Goal: Task Accomplishment & Management: Manage account settings

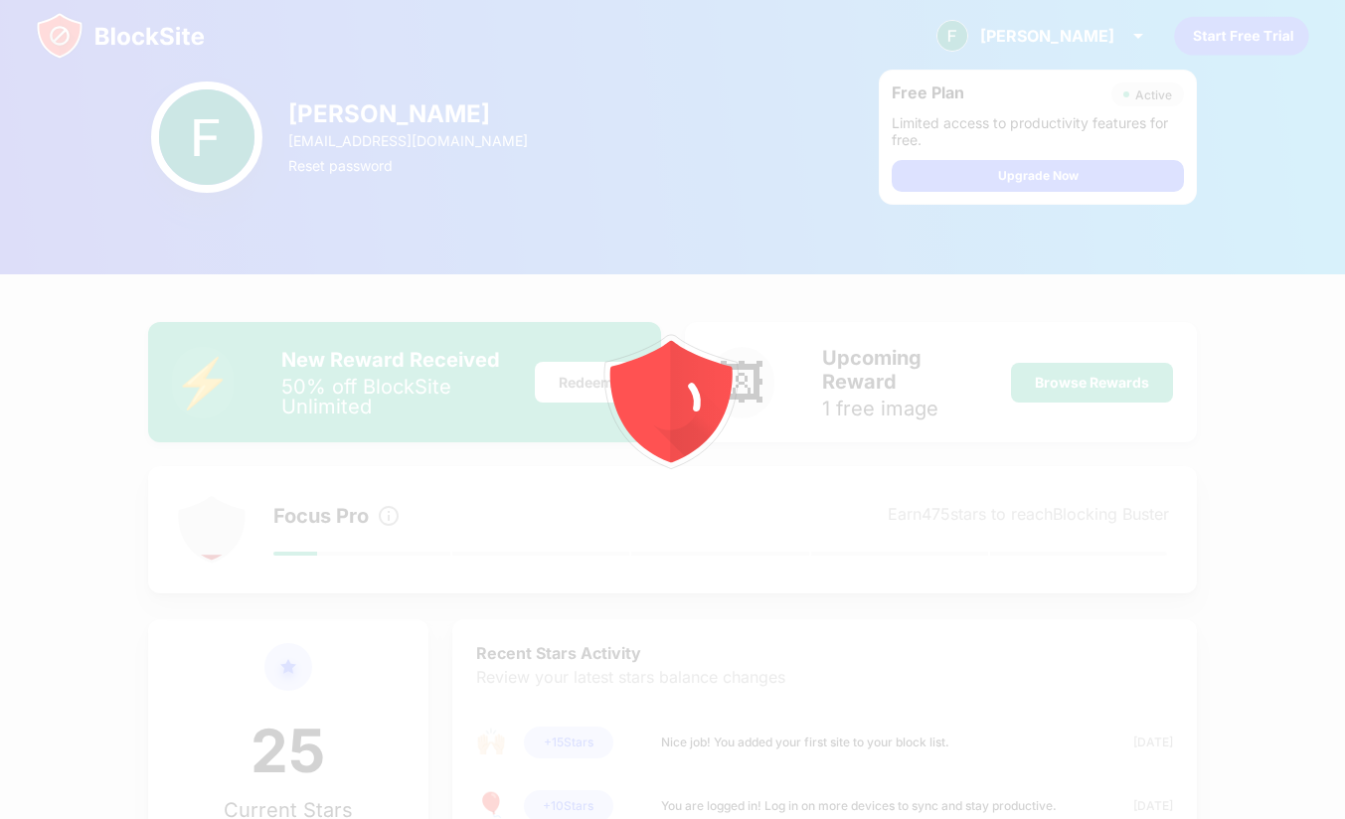
click at [1109, 37] on div at bounding box center [672, 409] width 1345 height 819
click at [903, 490] on div at bounding box center [672, 409] width 1345 height 819
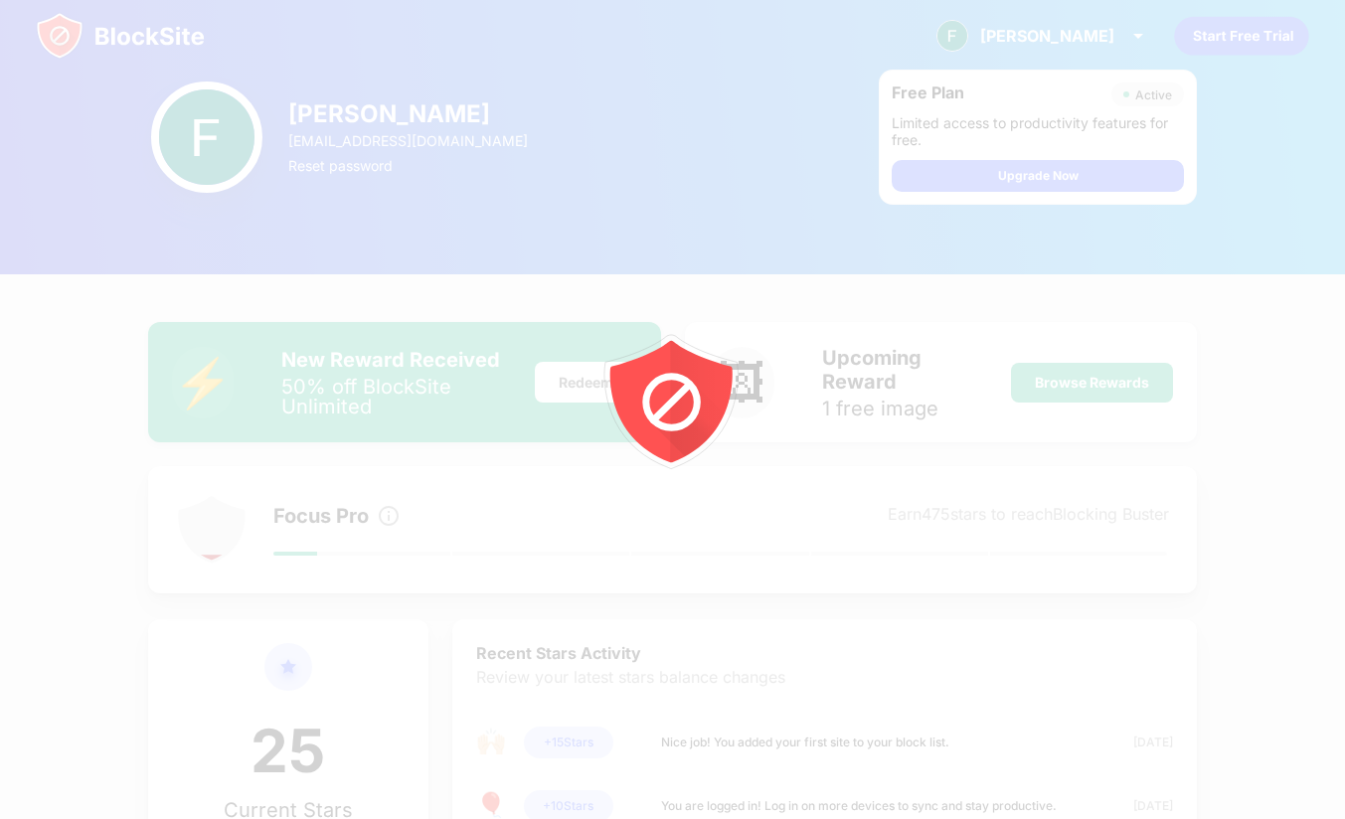
click at [762, 184] on div "Farida Sanaa faridnusra@gmail.com Reset password Free Plan Active Limited acces…" at bounding box center [672, 137] width 1345 height 274
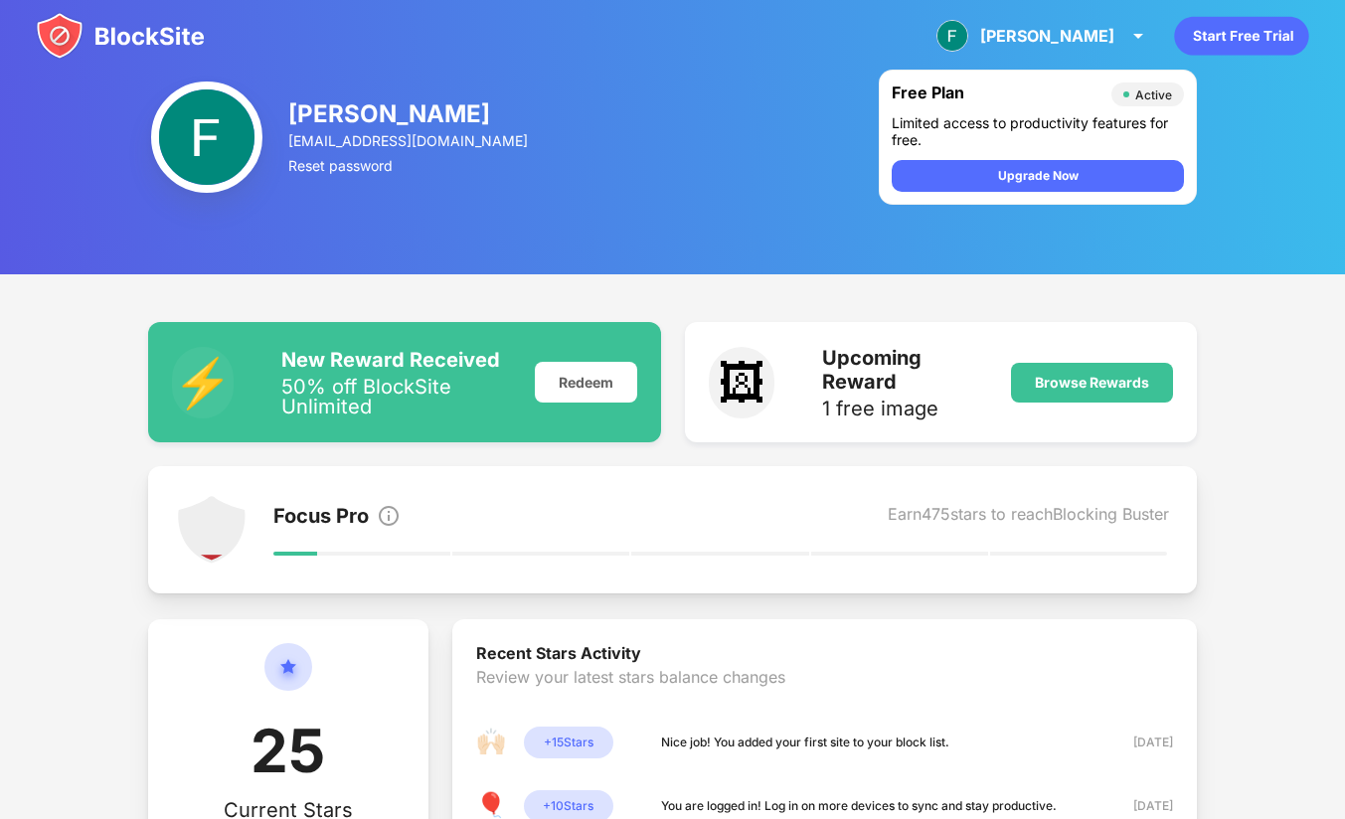
click at [762, 184] on div "Farida Sanaa faridnusra@gmail.com Reset password Free Plan Active Limited acces…" at bounding box center [672, 137] width 1345 height 274
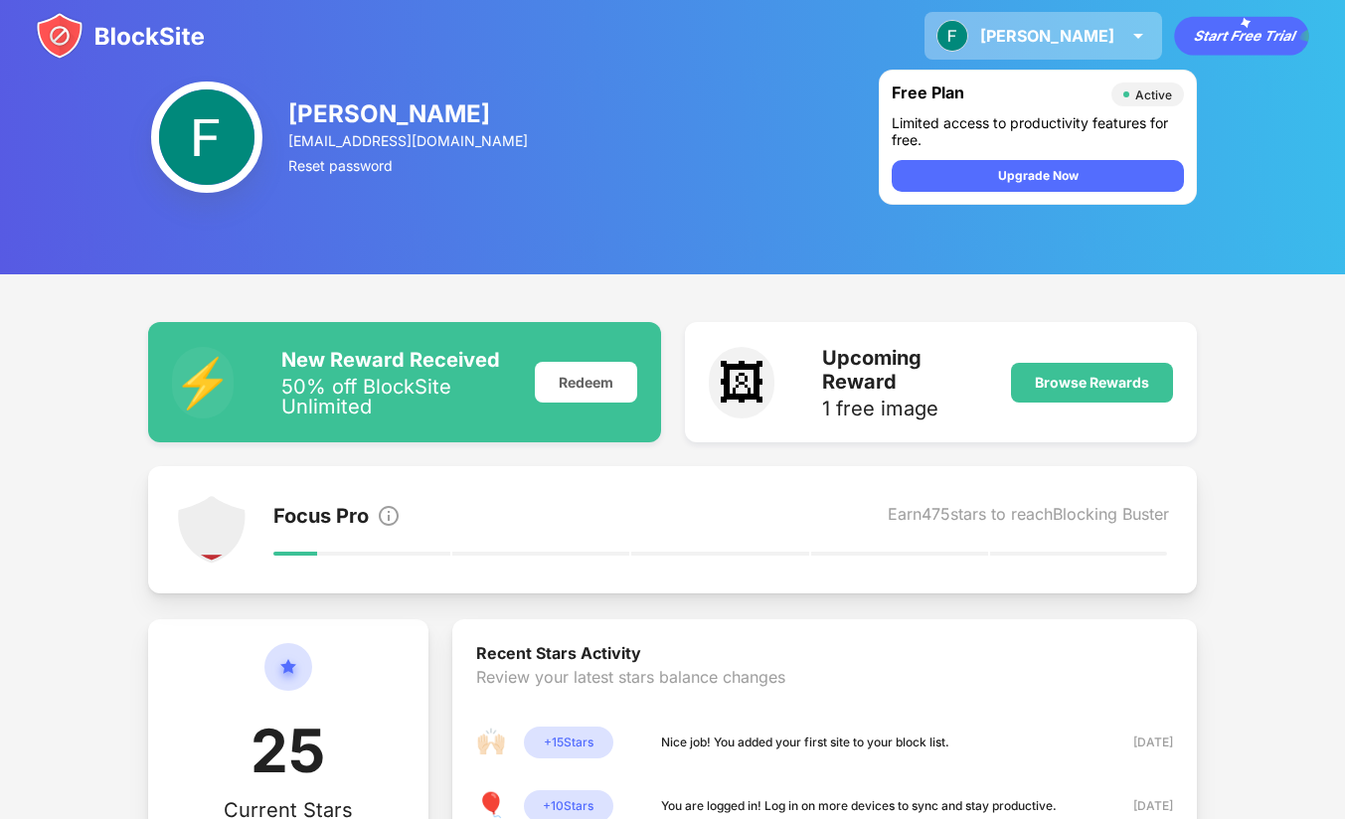
click at [1096, 43] on div "[PERSON_NAME]" at bounding box center [1047, 36] width 134 height 20
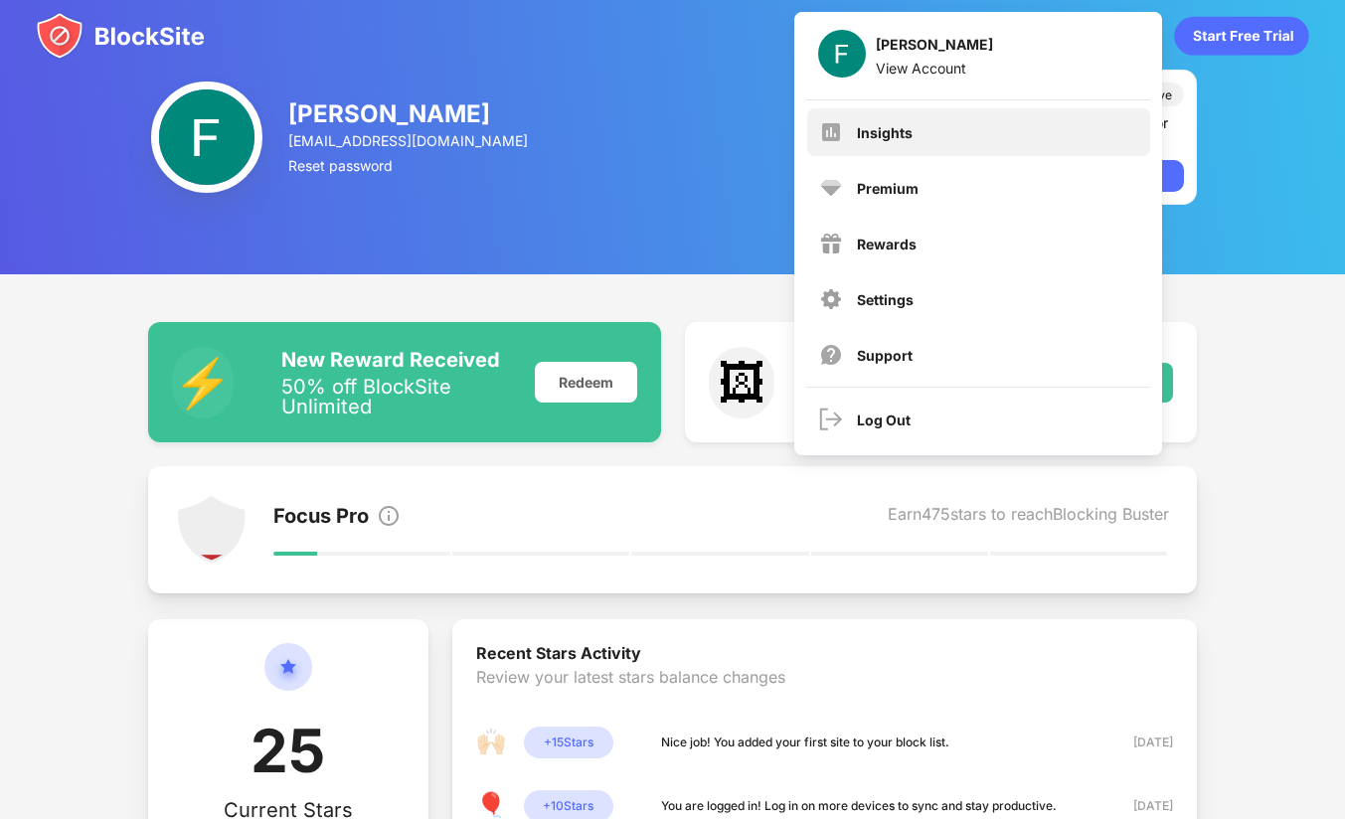
click at [937, 132] on div "Insights" at bounding box center [978, 132] width 343 height 48
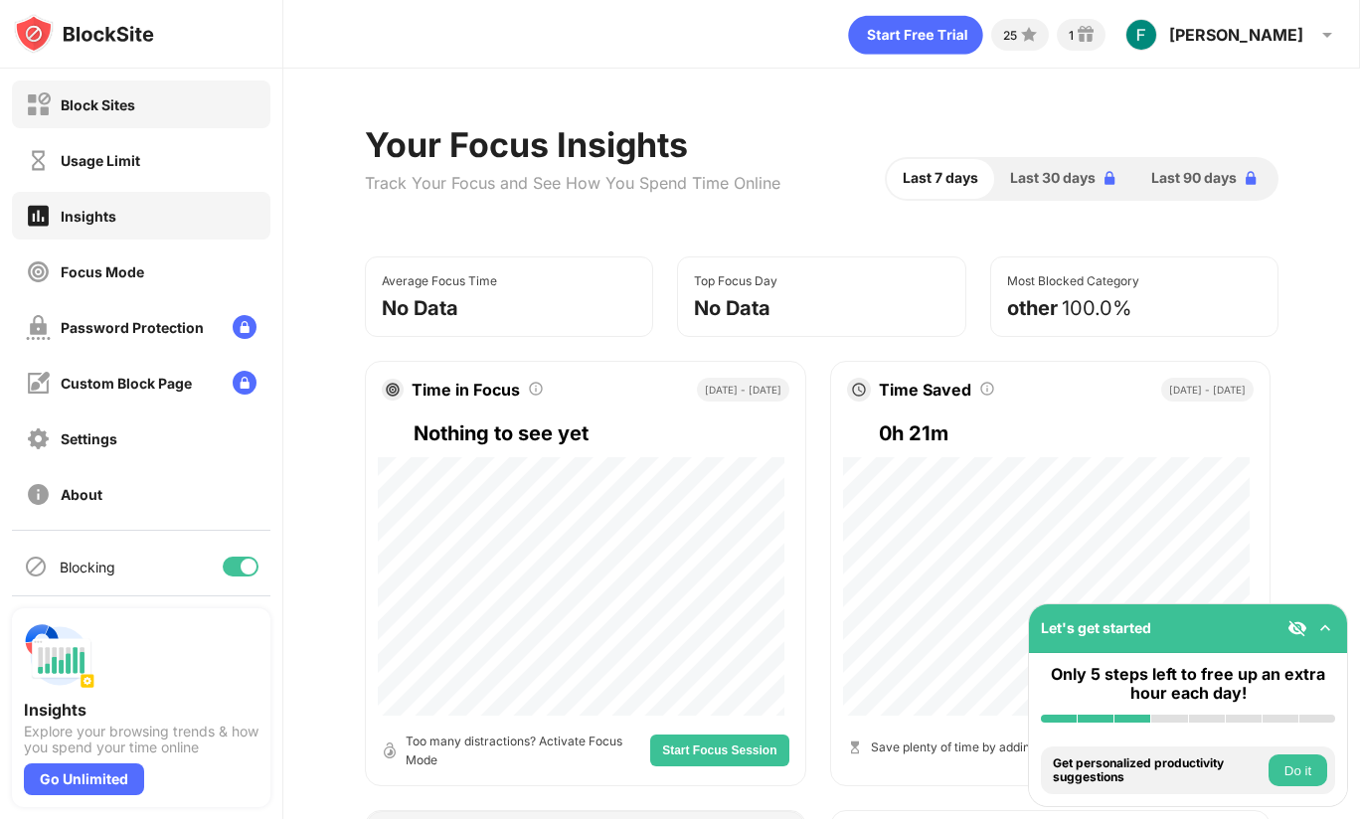
click at [158, 115] on div "Block Sites" at bounding box center [141, 105] width 259 height 48
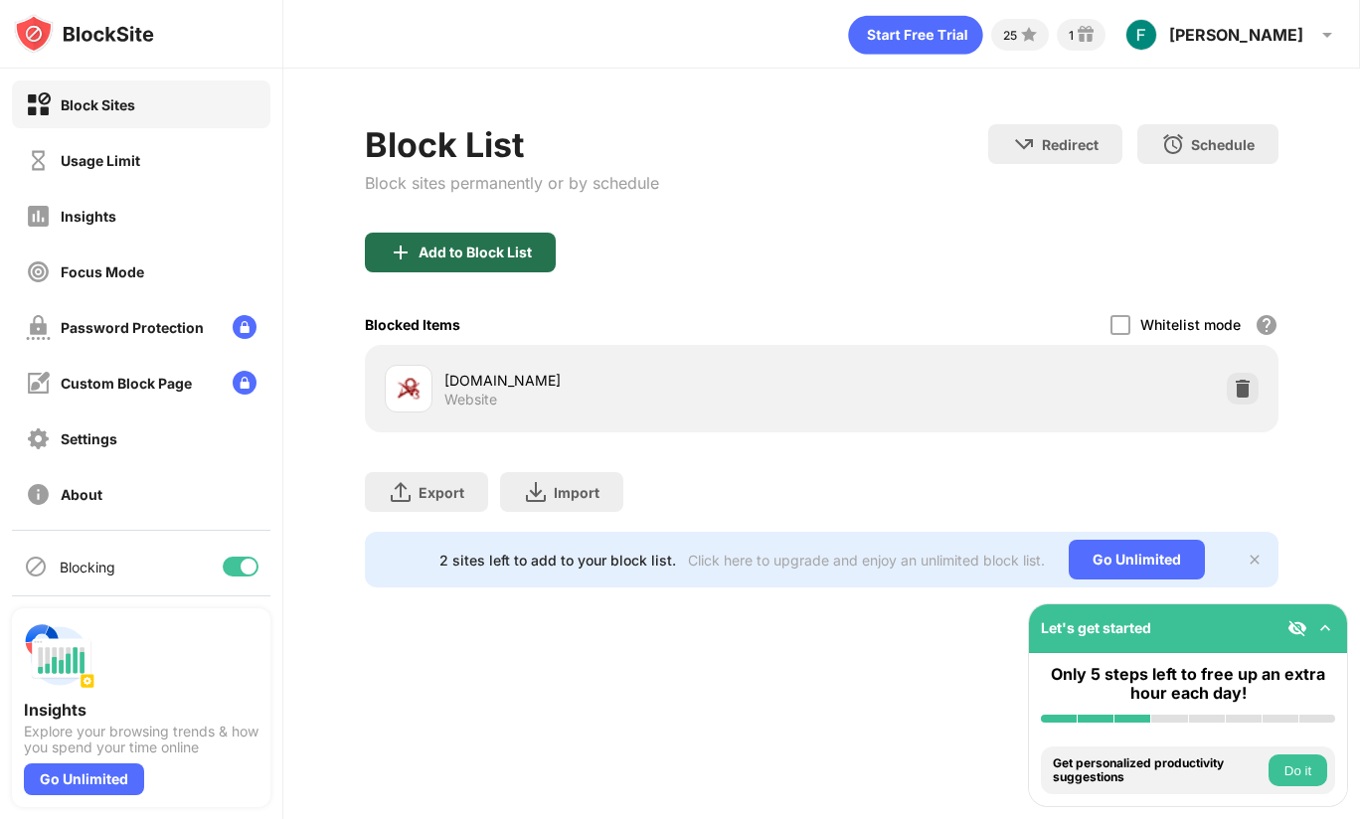
click at [514, 264] on div "Add to Block List" at bounding box center [460, 253] width 191 height 40
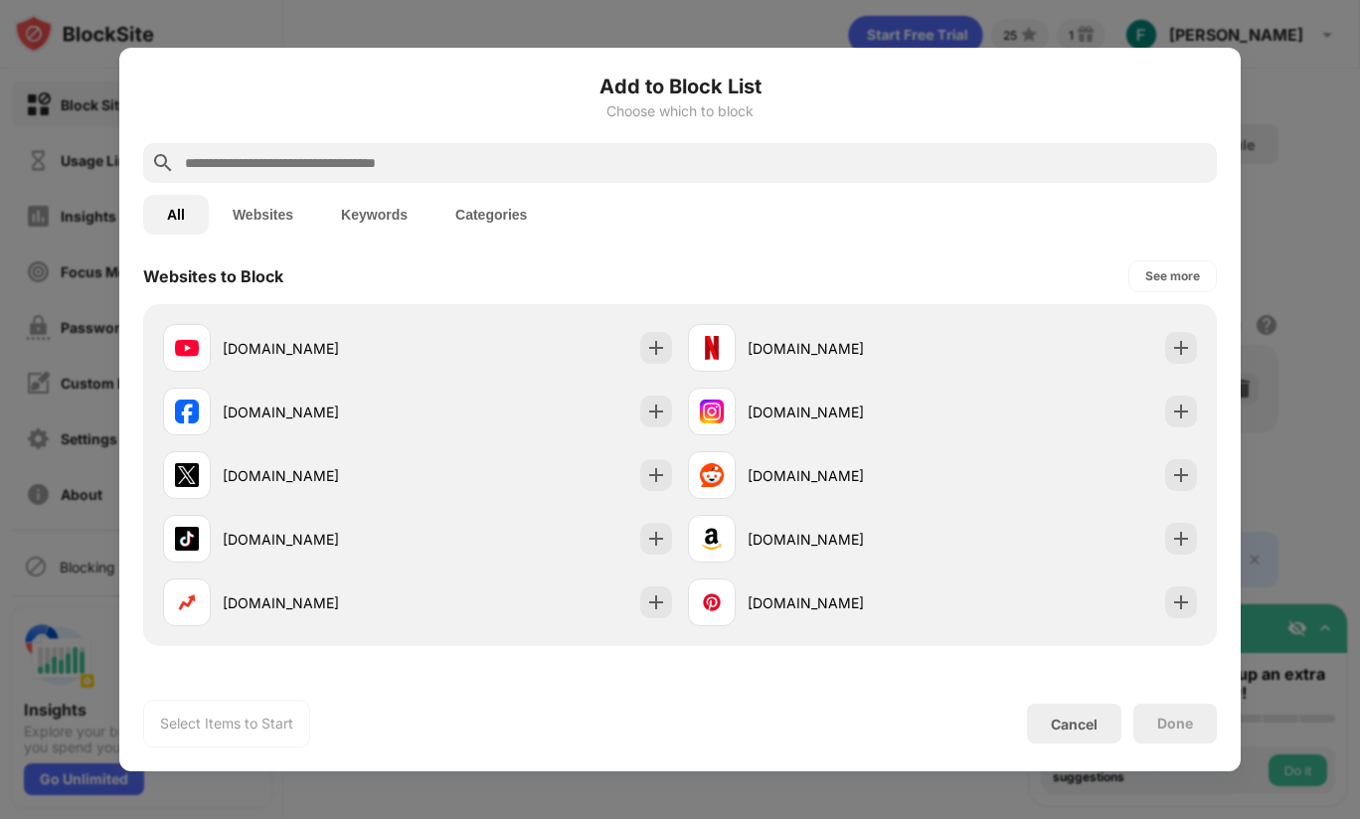
scroll to position [284, 0]
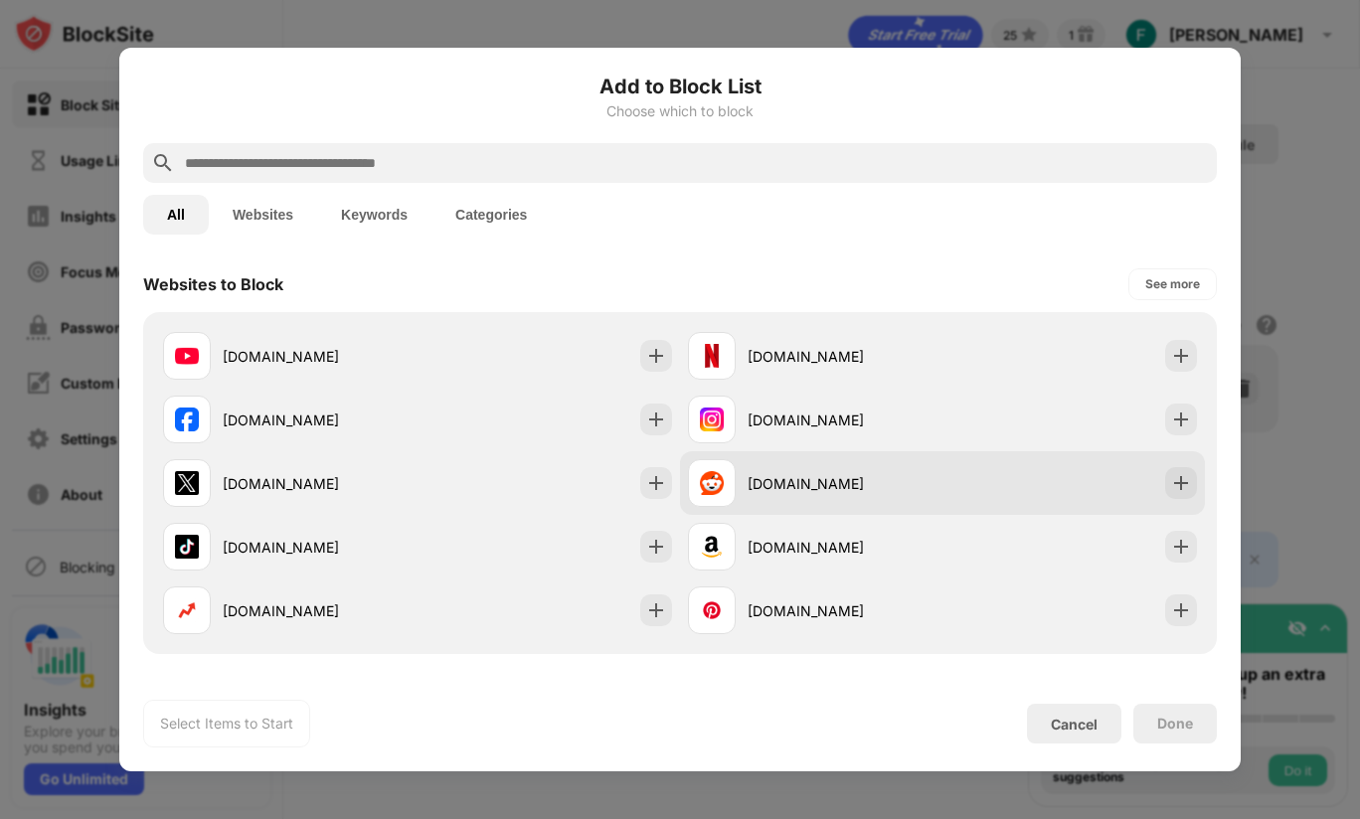
click at [971, 494] on div "[DOMAIN_NAME]" at bounding box center [942, 483] width 525 height 64
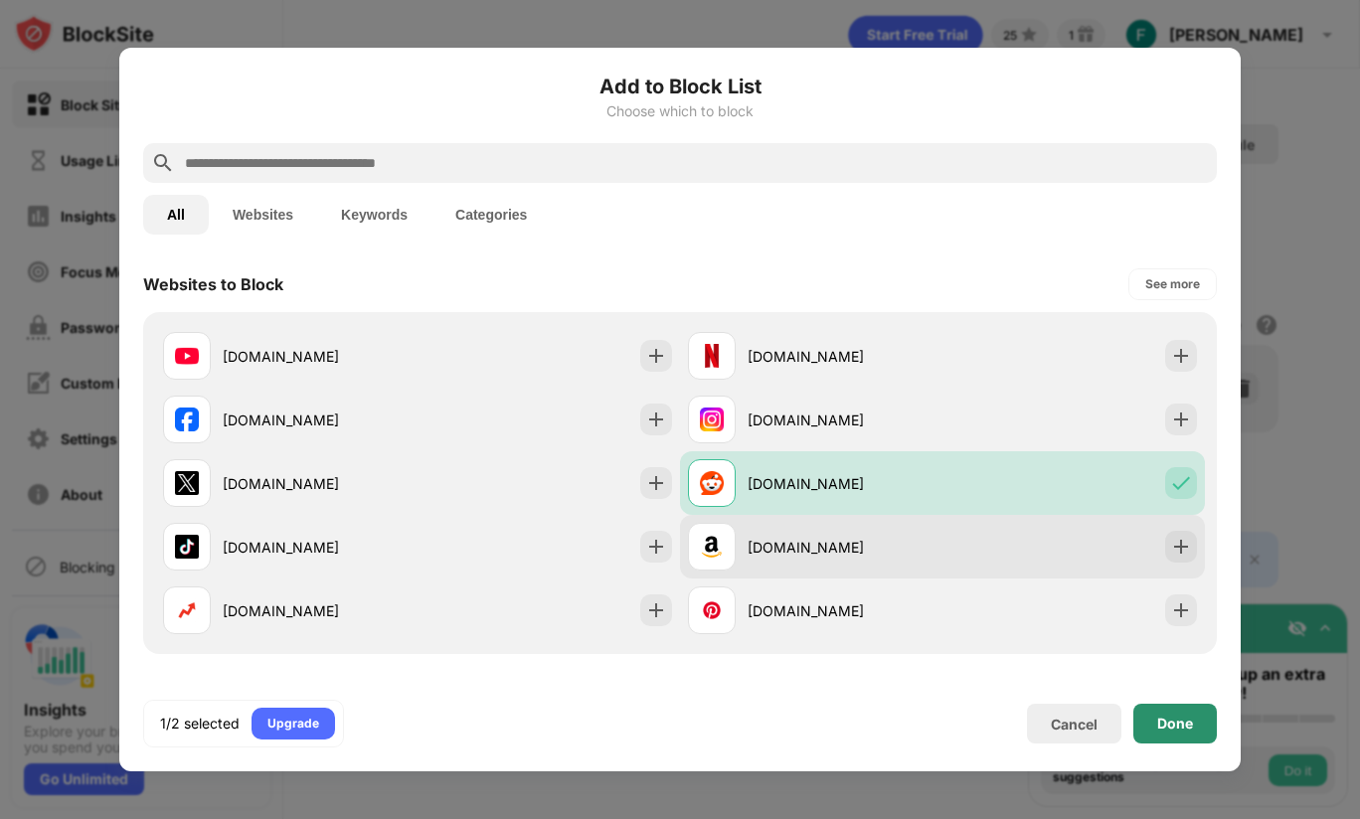
click at [1154, 725] on div "Done" at bounding box center [1176, 724] width 84 height 40
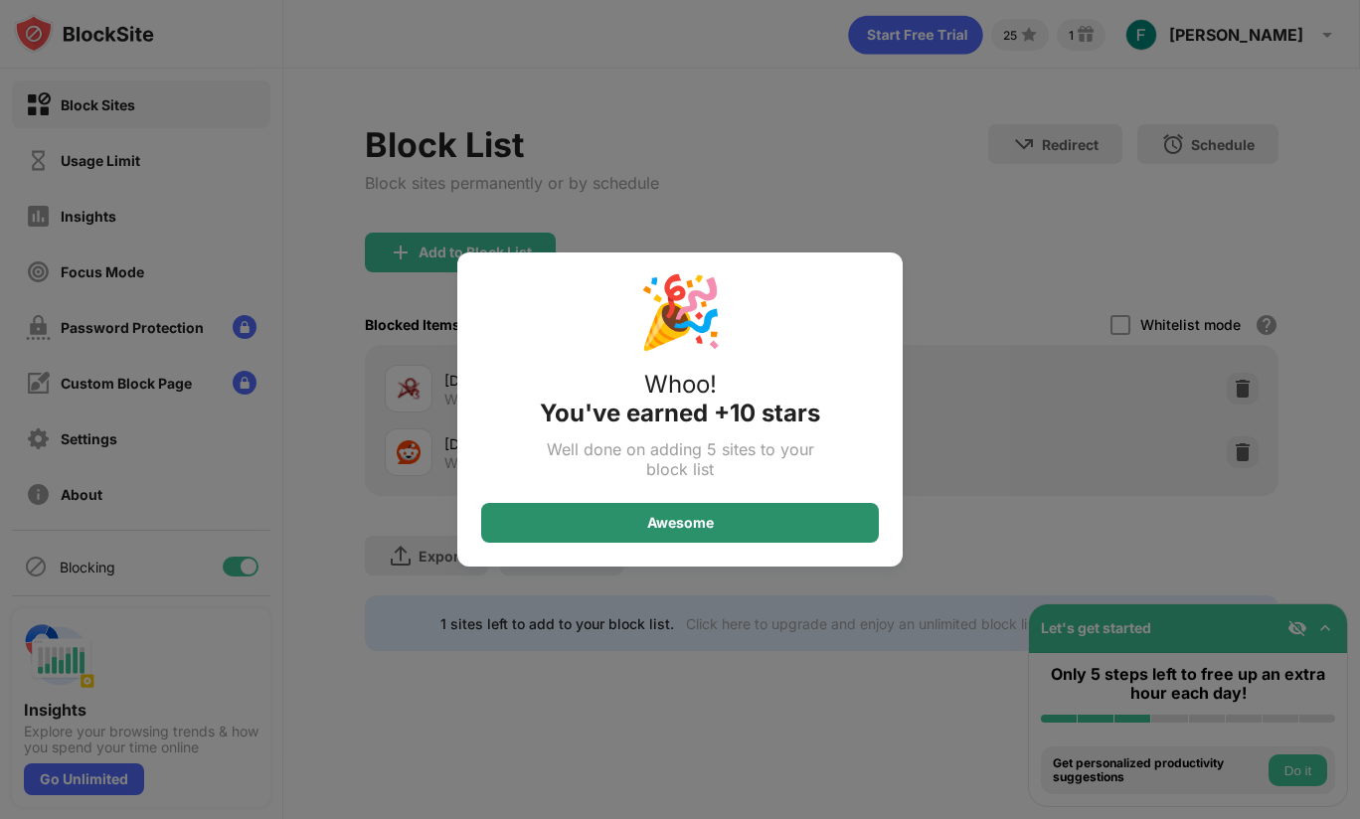
click at [612, 515] on div "Awesome" at bounding box center [680, 523] width 398 height 40
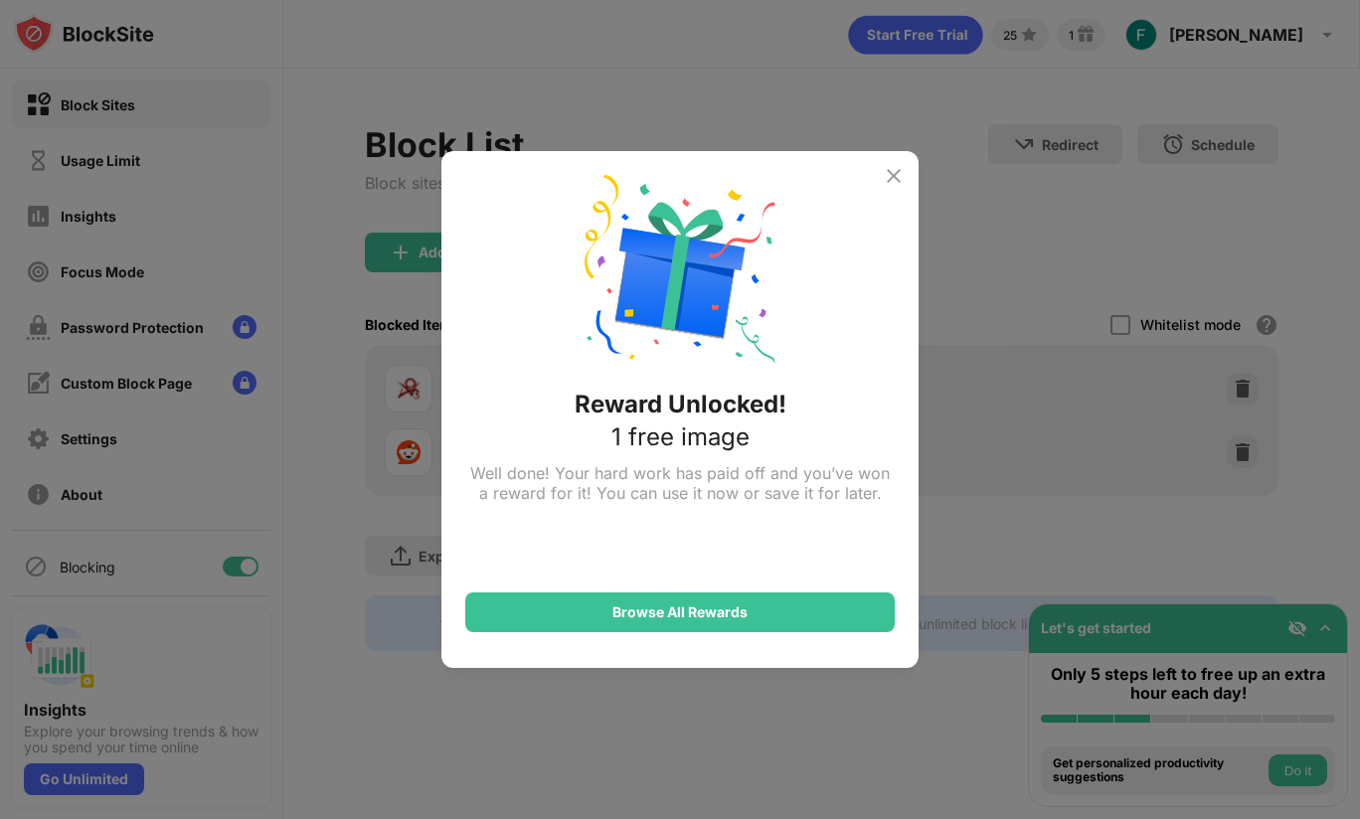
click at [1024, 388] on div "Reward Unlocked! 1 free image Well done! Your hard work has paid off and you’ve…" at bounding box center [680, 409] width 1360 height 819
click at [889, 173] on img at bounding box center [894, 176] width 24 height 24
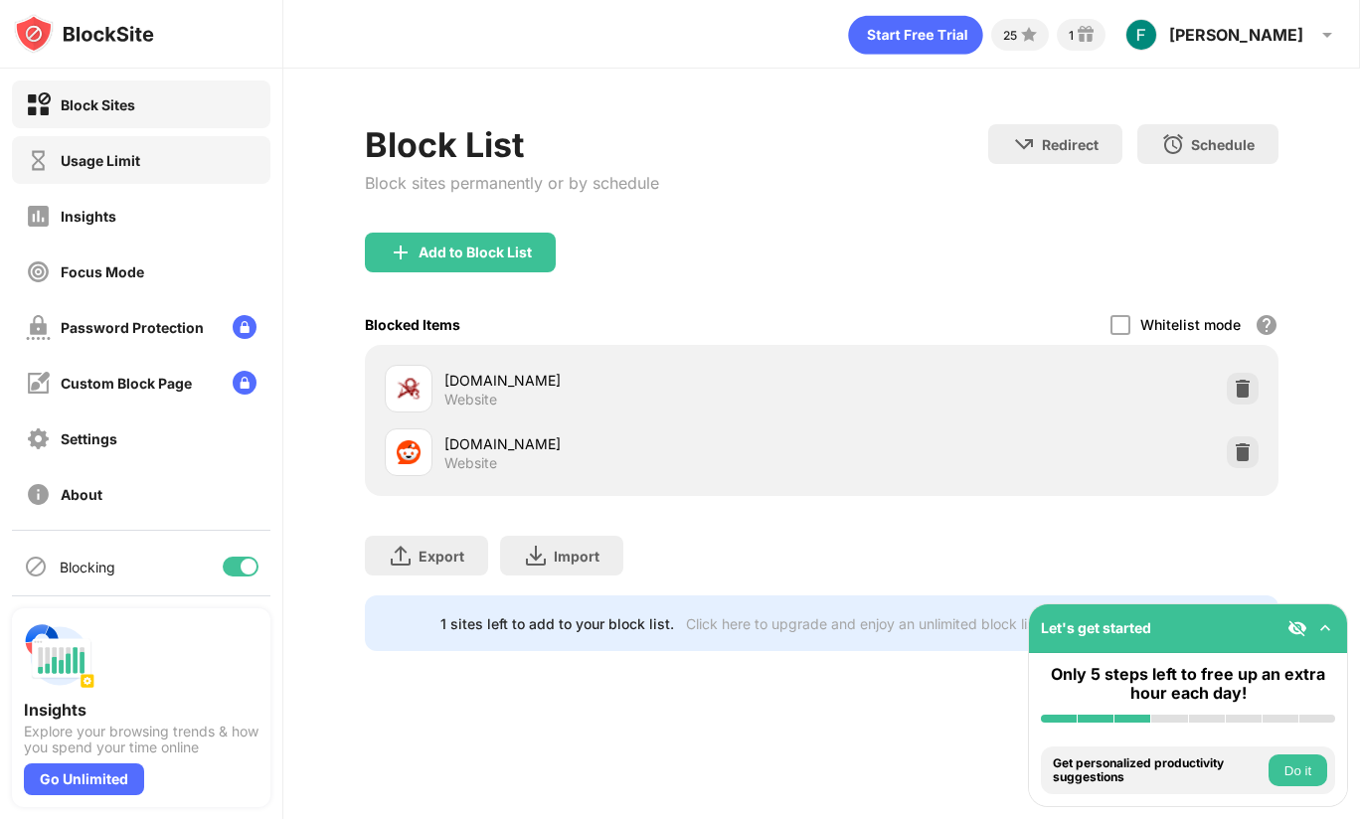
click at [85, 147] on div "Usage Limit" at bounding box center [141, 160] width 259 height 48
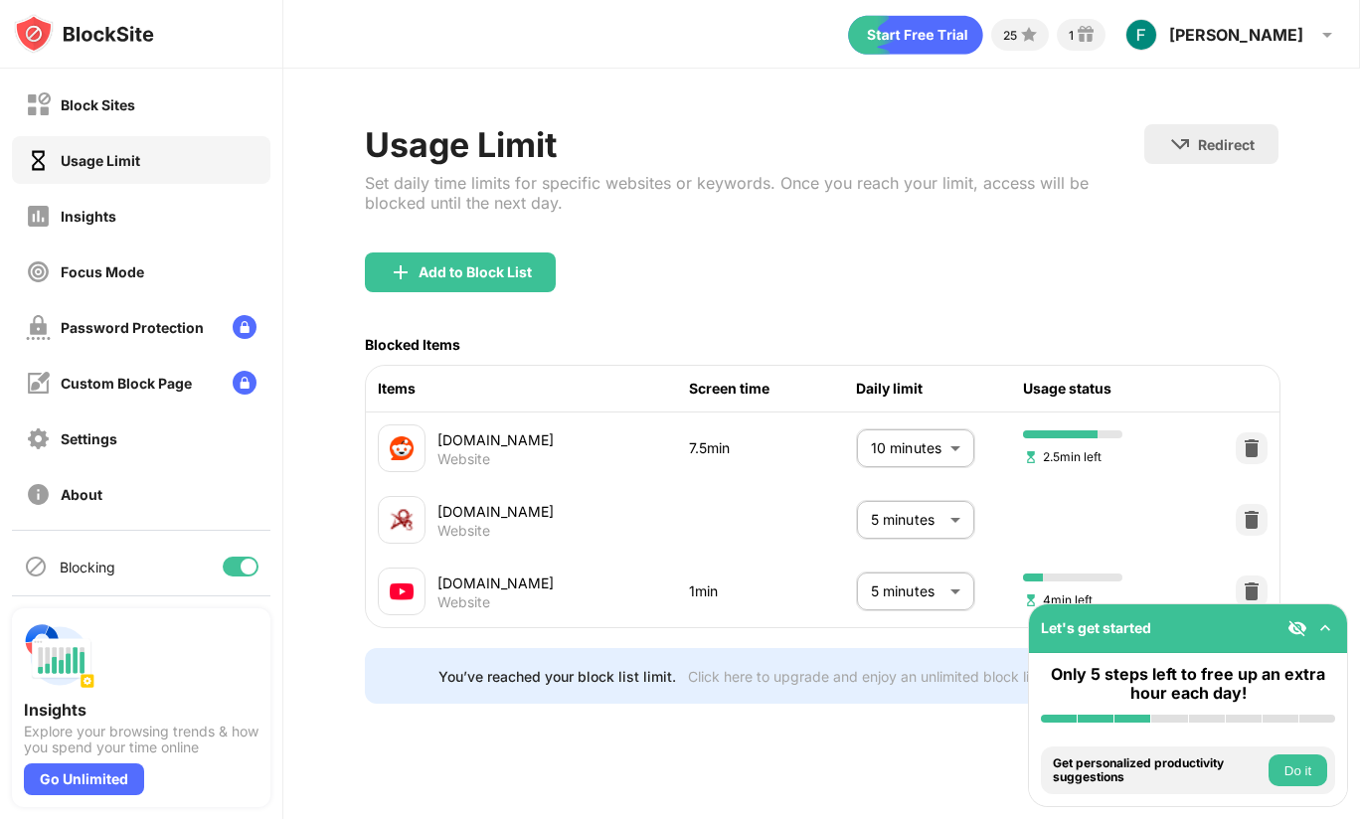
click at [927, 592] on body "Block Sites Usage Limit Insights Focus Mode Password Protection Custom Block Pa…" at bounding box center [680, 409] width 1360 height 819
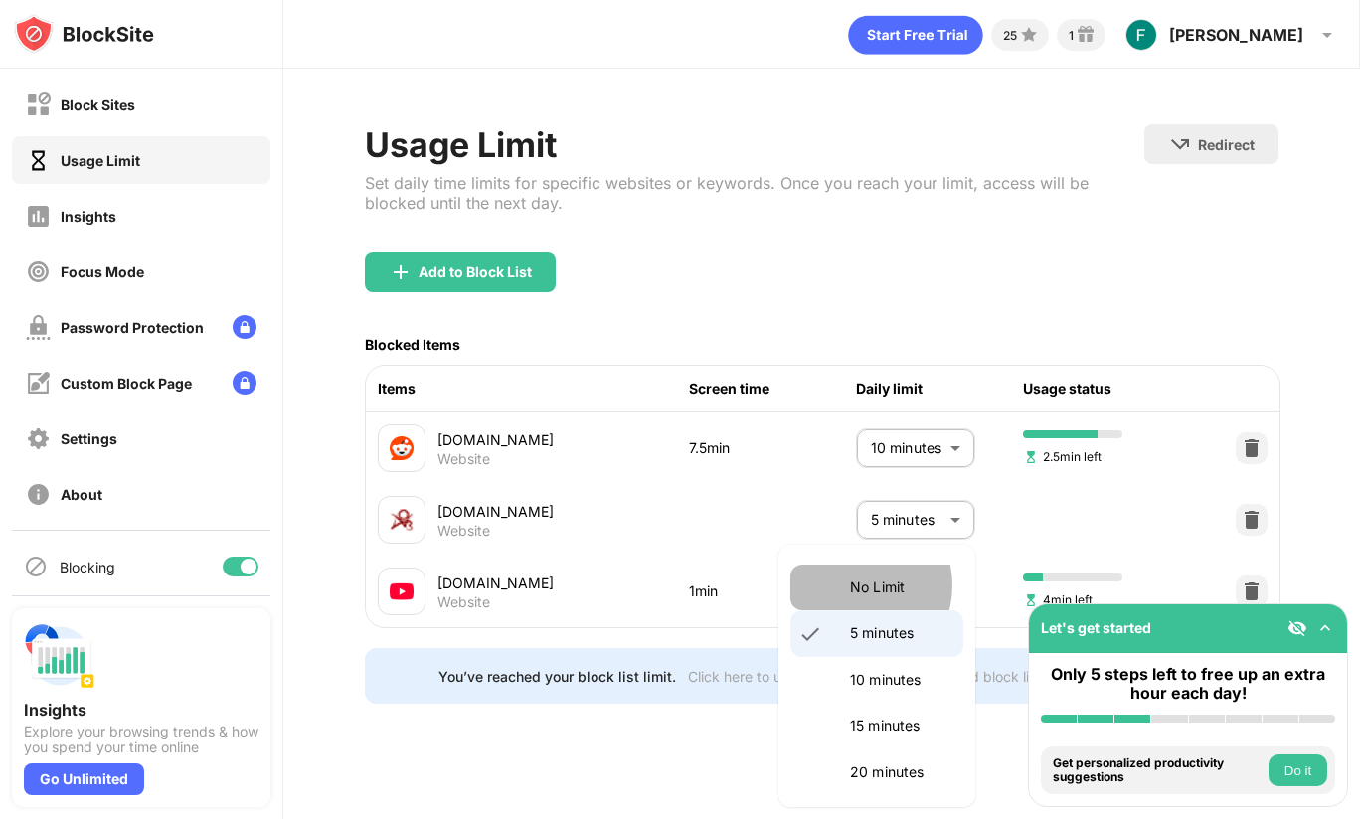
drag, startPoint x: 887, startPoint y: 590, endPoint x: 852, endPoint y: 586, distance: 35.0
click at [852, 586] on p "No Limit" at bounding box center [900, 588] width 101 height 22
type input "********"
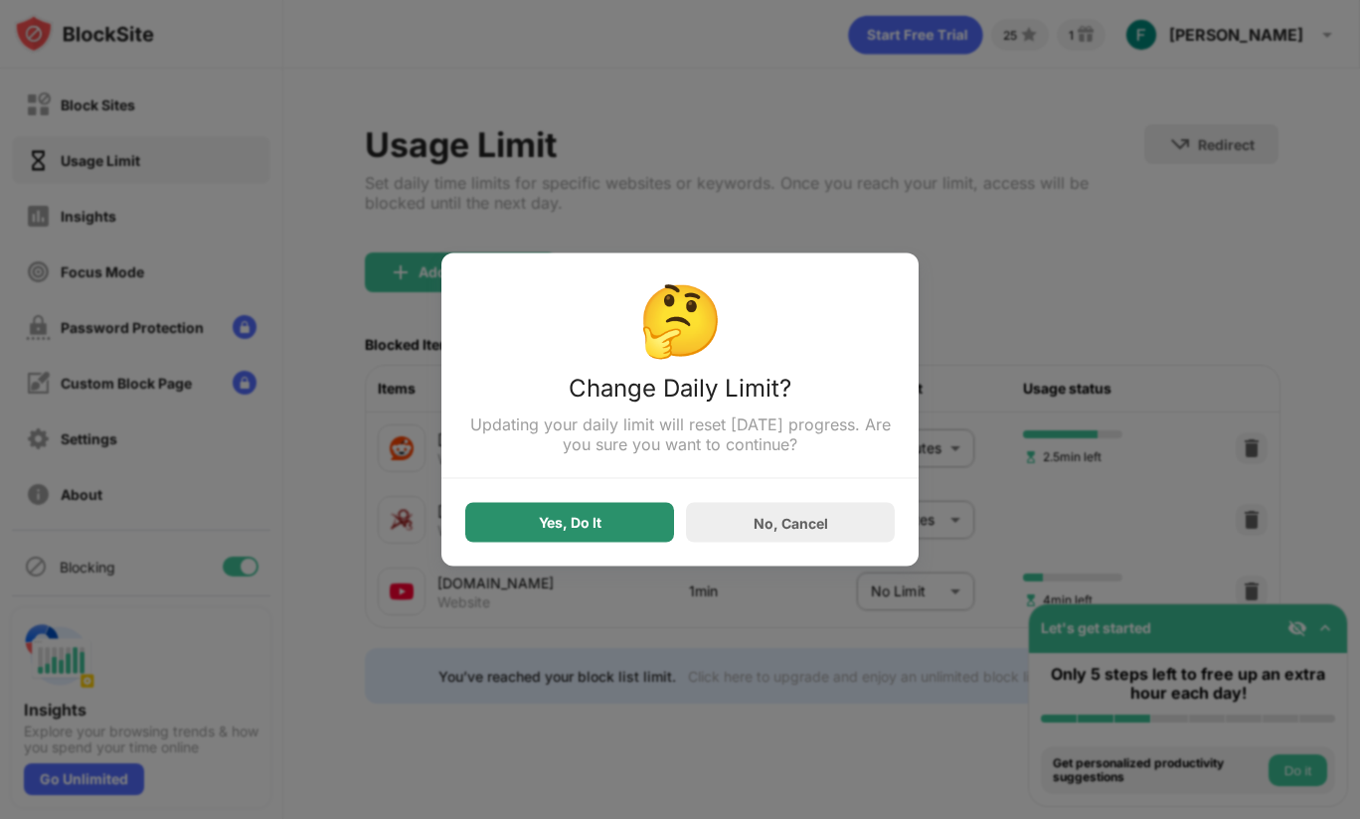
click at [608, 532] on div "Yes, Do It" at bounding box center [569, 523] width 209 height 40
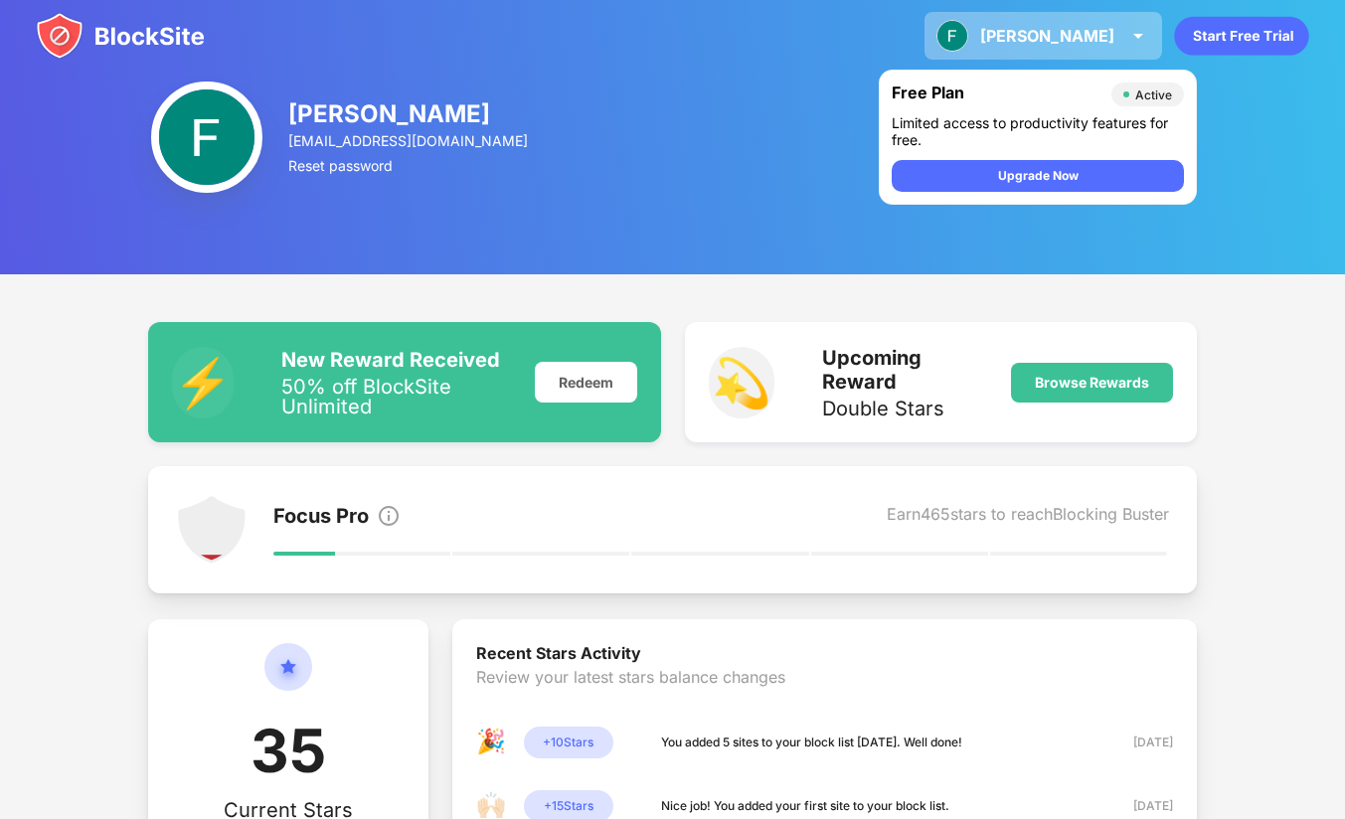
click at [1096, 41] on div "[PERSON_NAME]" at bounding box center [1047, 36] width 134 height 20
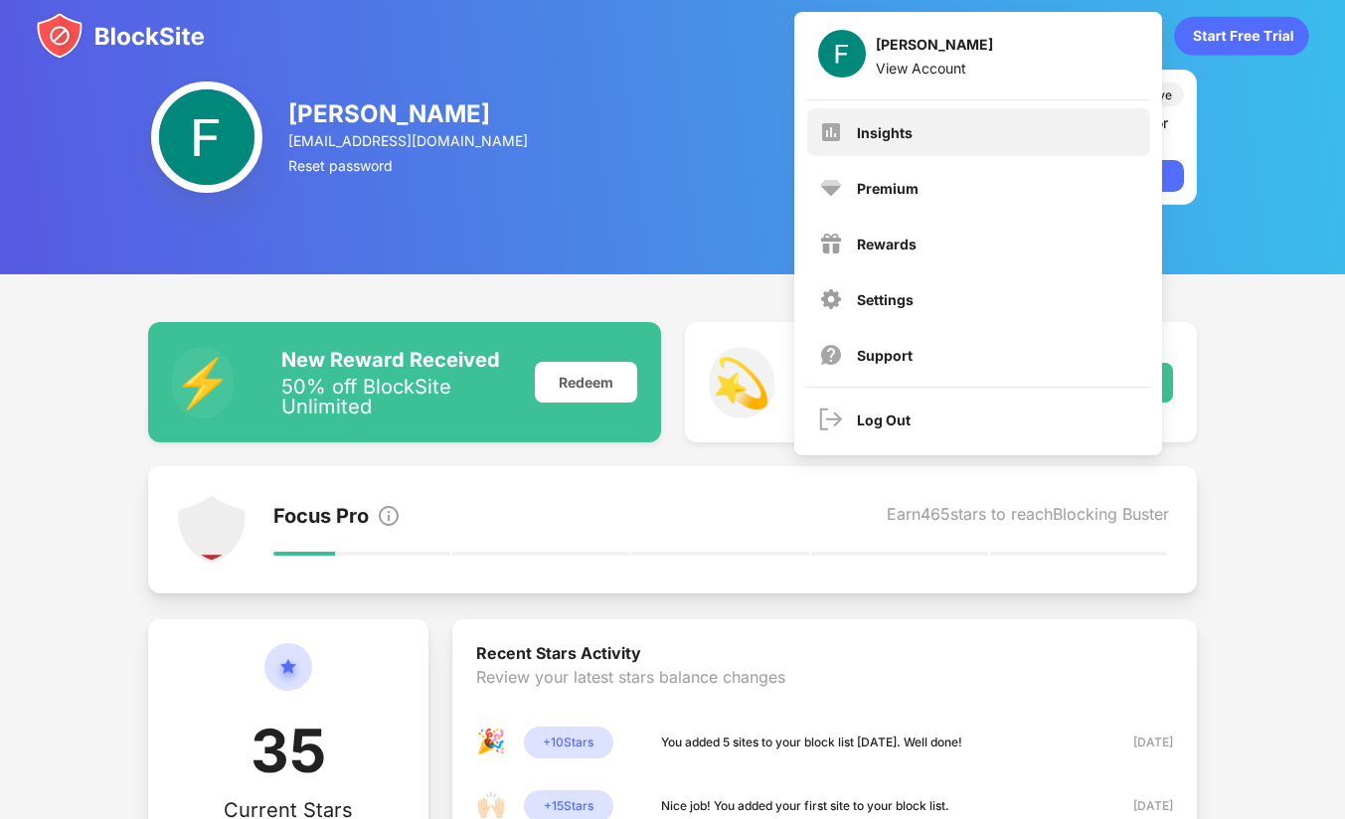
click at [933, 132] on div "Insights" at bounding box center [978, 132] width 343 height 48
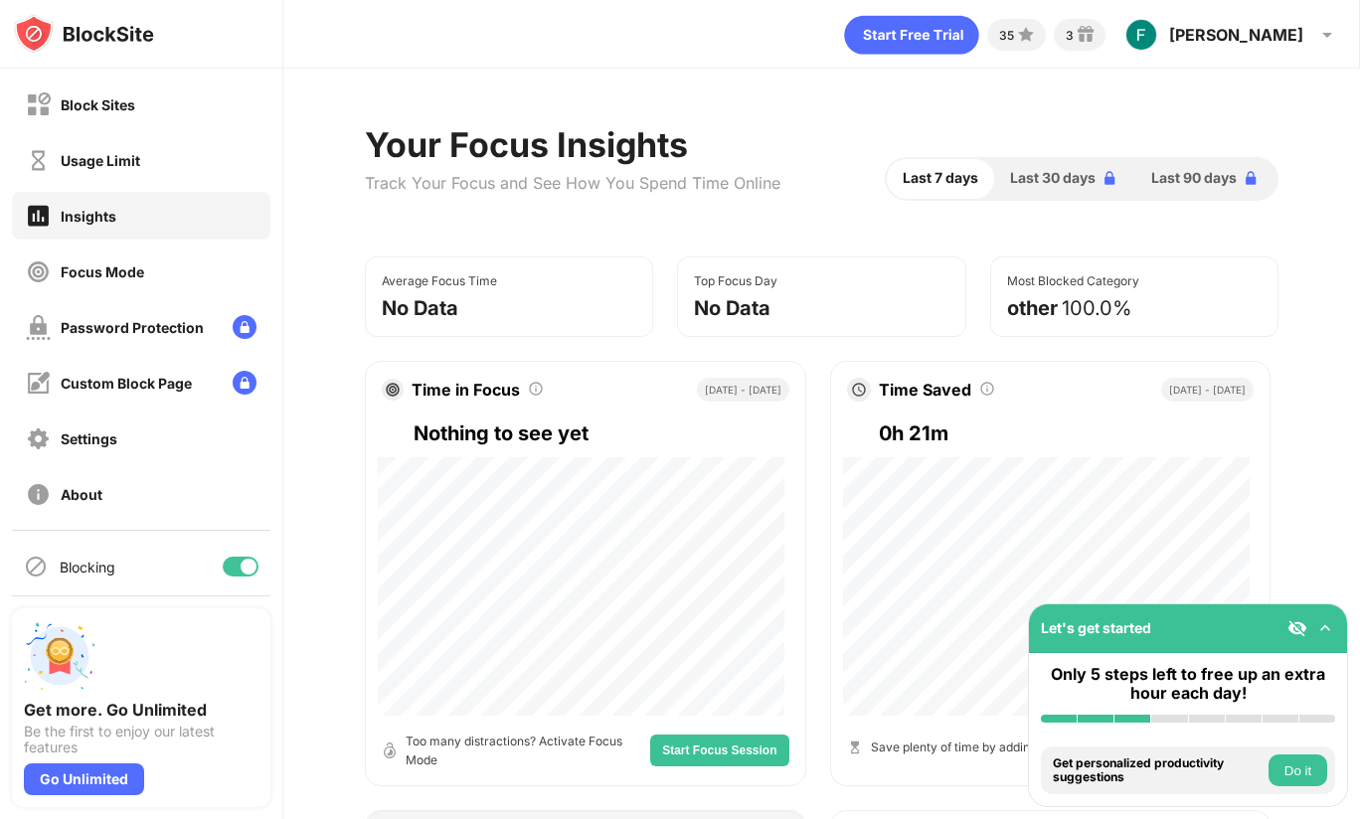
click at [77, 117] on div "Block Sites" at bounding box center [141, 105] width 259 height 48
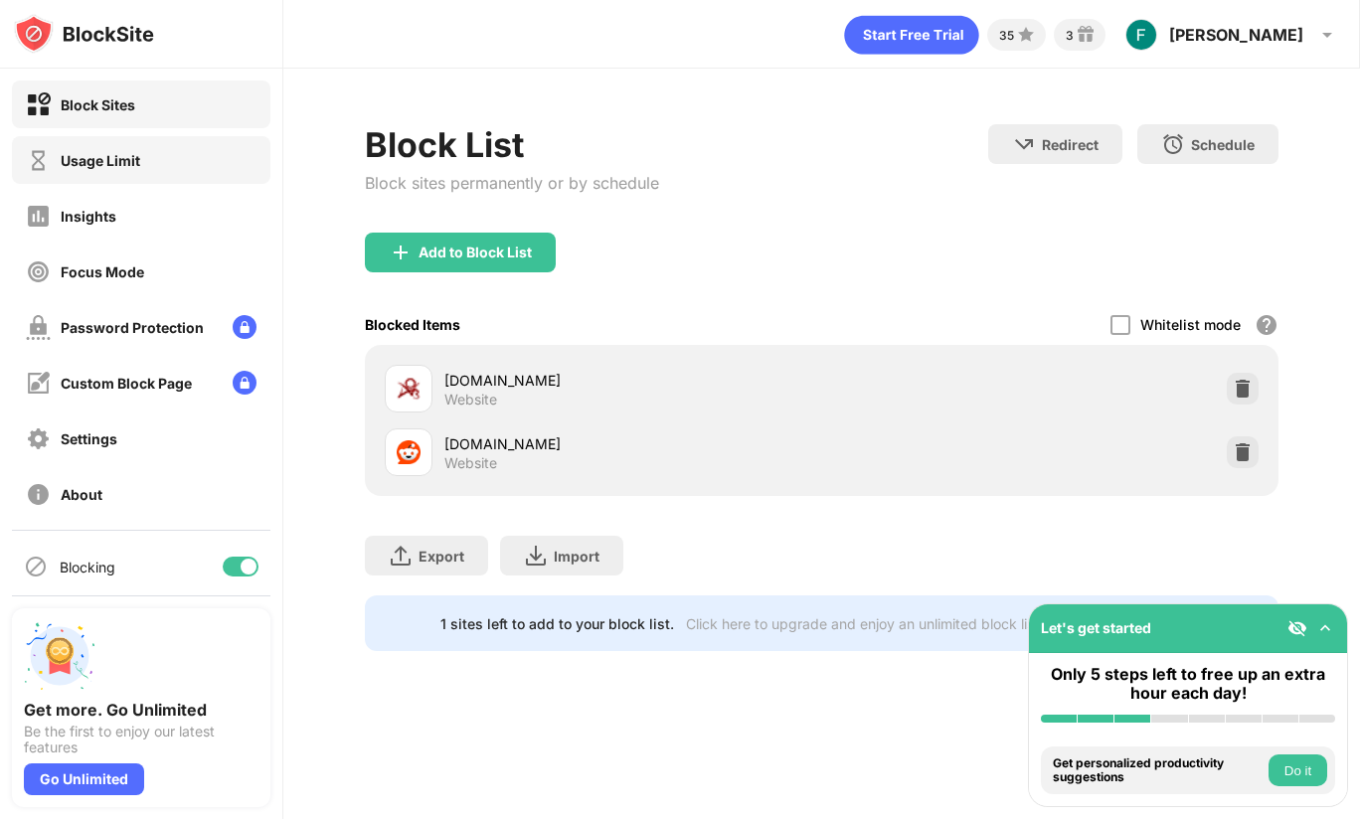
click at [130, 153] on div "Usage Limit" at bounding box center [101, 160] width 80 height 17
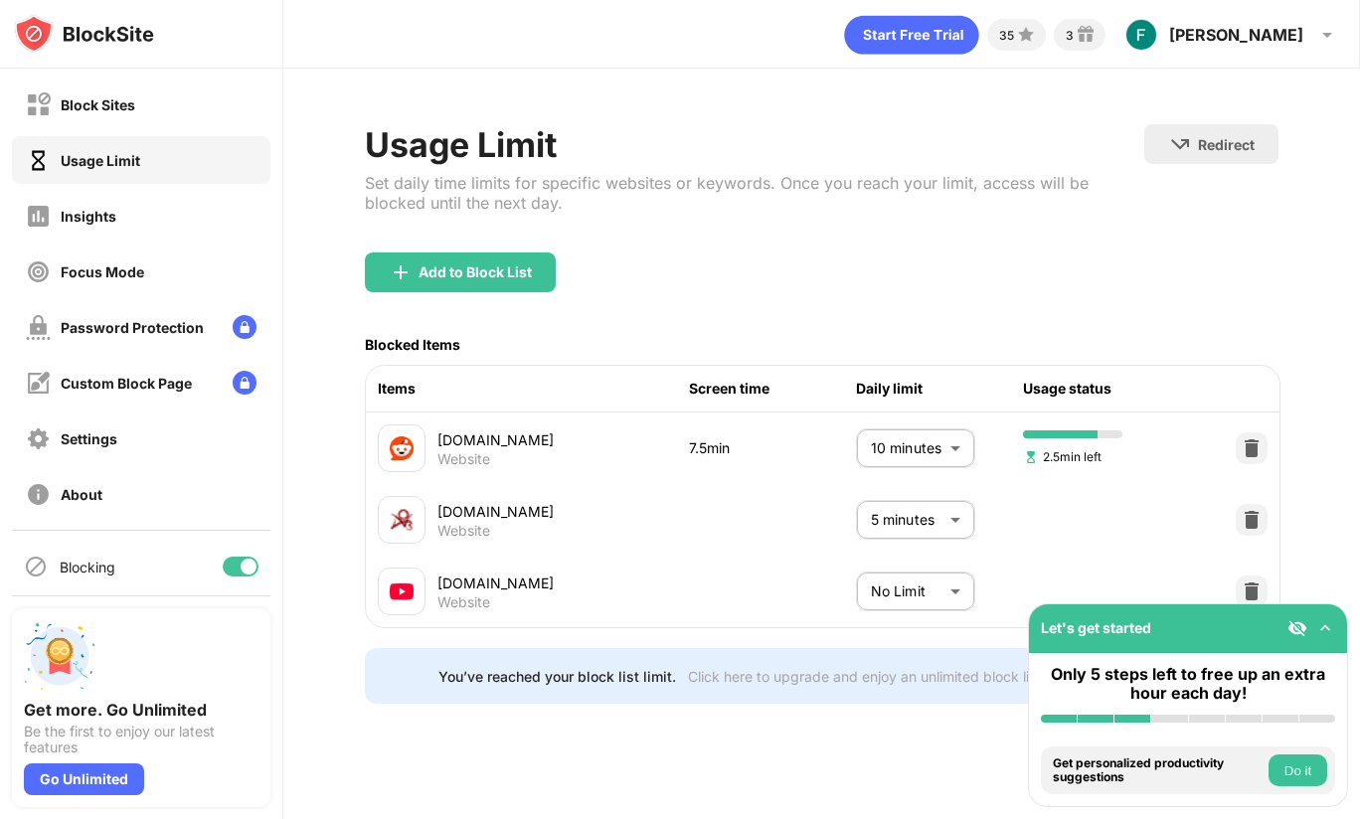
click at [910, 587] on body "Block Sites Usage Limit Insights Focus Mode Password Protection Custom Block Pa…" at bounding box center [680, 409] width 1360 height 819
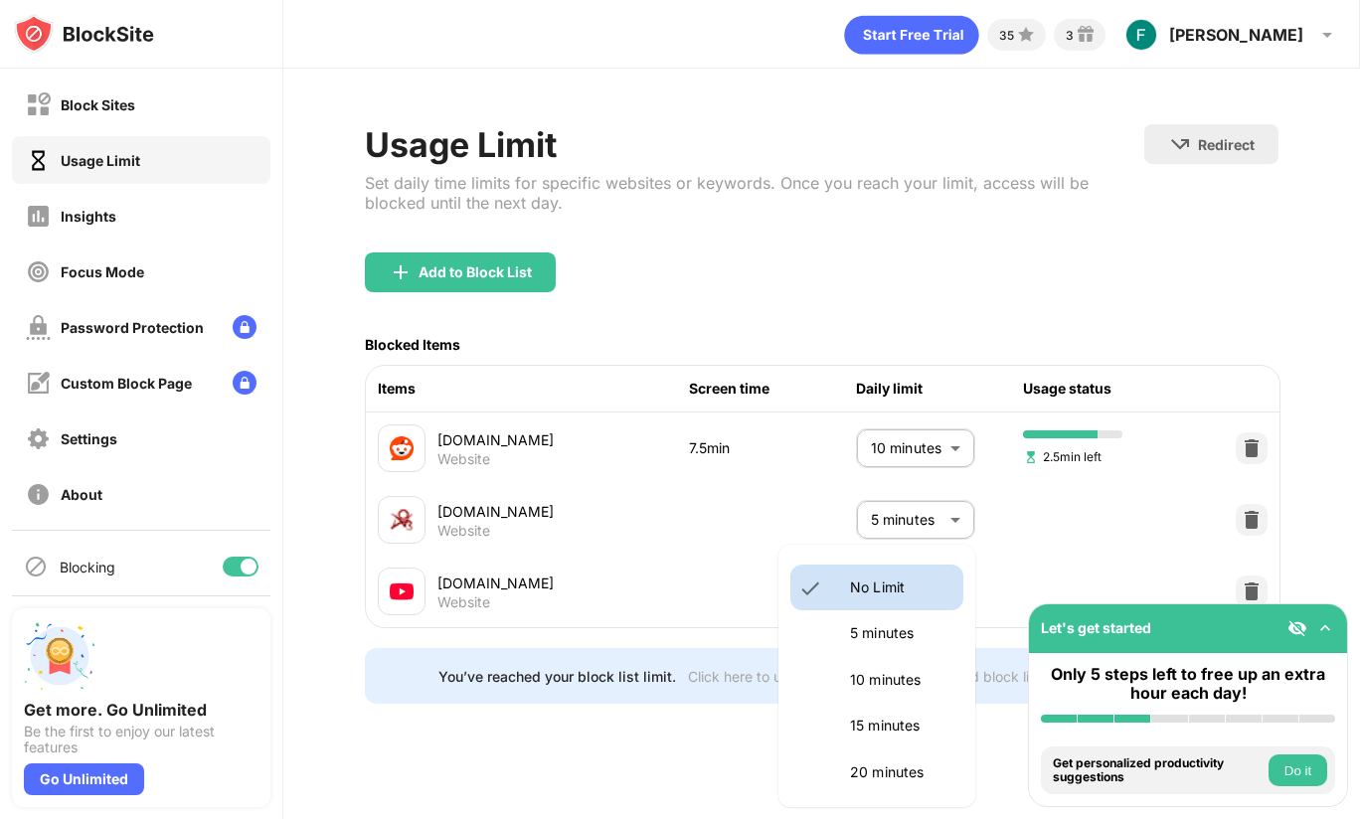
scroll to position [25, 0]
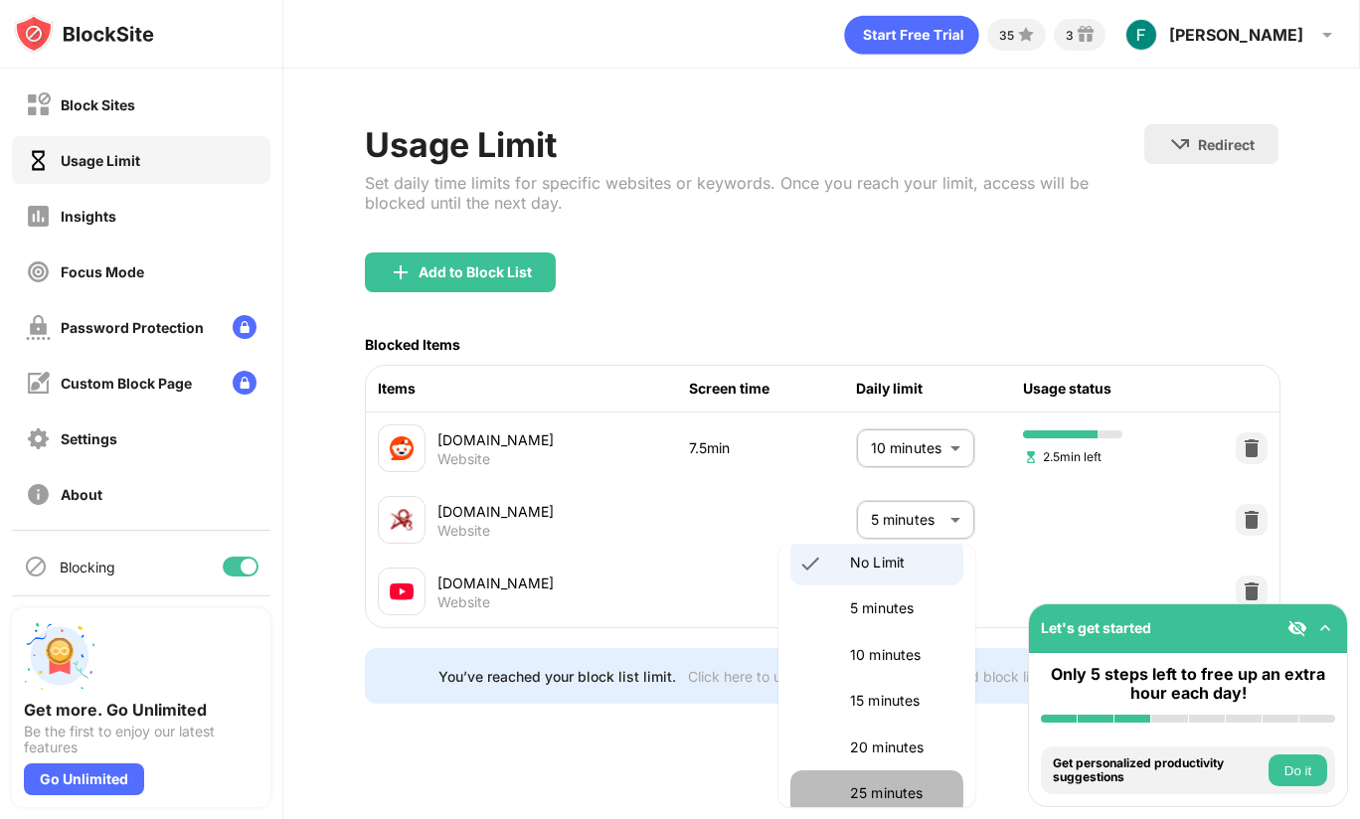
click at [875, 797] on p "25 minutes" at bounding box center [900, 794] width 101 height 22
type input "**"
